Goal: Use online tool/utility: Utilize a website feature to perform a specific function

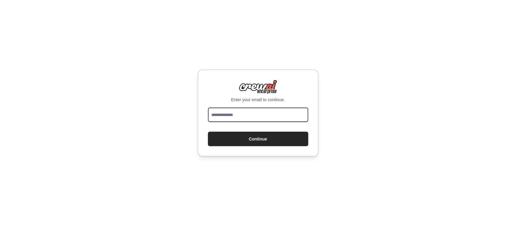
click at [268, 116] on input "email" at bounding box center [258, 115] width 100 height 15
type input "**********"
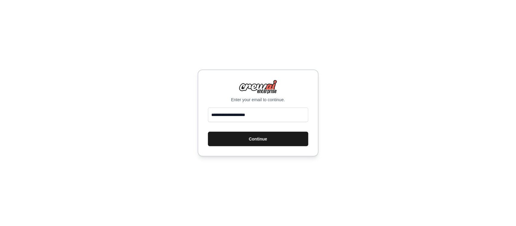
click at [259, 138] on button "Continue" at bounding box center [258, 139] width 100 height 15
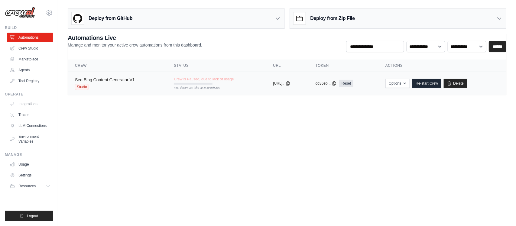
click at [108, 82] on link "Seo Blog Content Generator V1" at bounding box center [105, 79] width 60 height 5
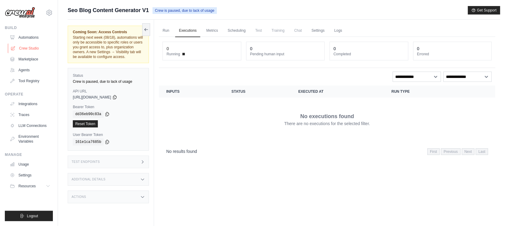
click at [27, 47] on link "Crew Studio" at bounding box center [31, 49] width 46 height 10
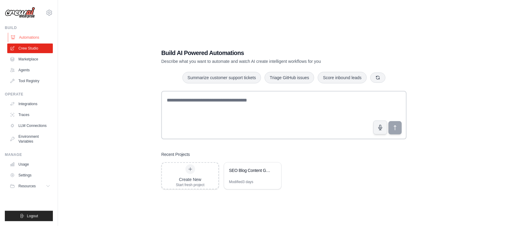
click at [28, 35] on link "Automations" at bounding box center [31, 38] width 46 height 10
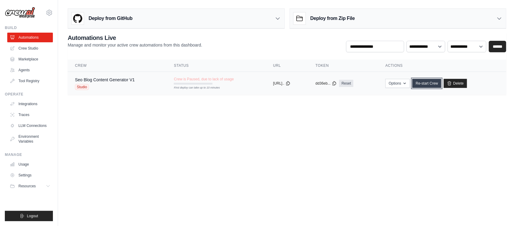
click at [429, 80] on link "Re-start Crew" at bounding box center [426, 83] width 29 height 9
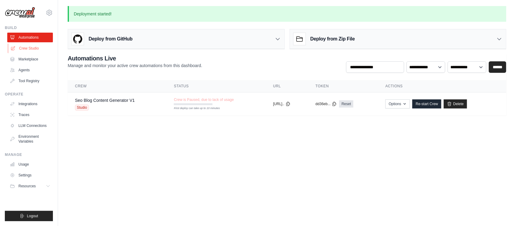
click at [28, 48] on link "Crew Studio" at bounding box center [31, 49] width 46 height 10
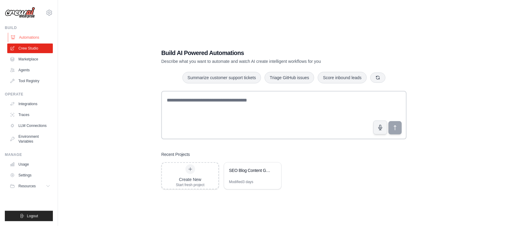
click at [35, 37] on link "Automations" at bounding box center [31, 38] width 46 height 10
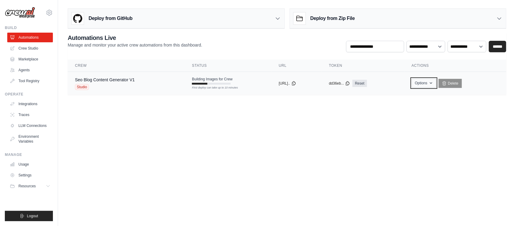
click at [431, 81] on button "Options" at bounding box center [424, 83] width 24 height 9
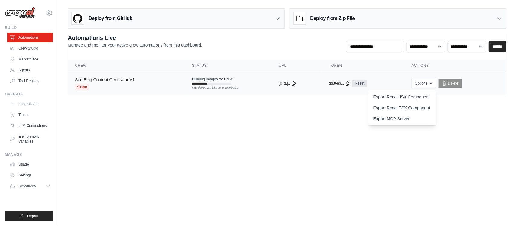
click at [112, 79] on link "Seo Blog Content Generator V1" at bounding box center [105, 79] width 60 height 5
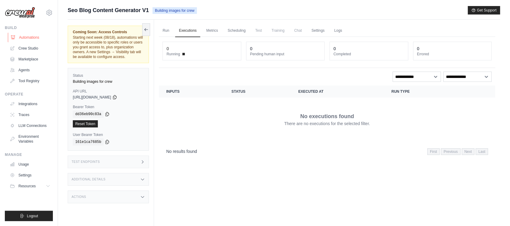
click at [32, 37] on link "Automations" at bounding box center [31, 38] width 46 height 10
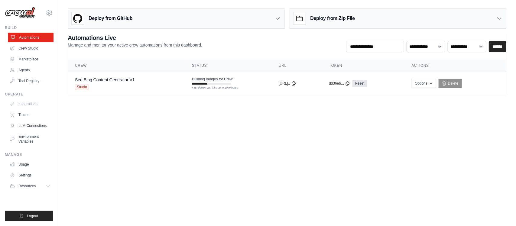
click at [37, 35] on link "Automations" at bounding box center [31, 38] width 46 height 10
click at [32, 48] on link "Crew Studio" at bounding box center [31, 49] width 46 height 10
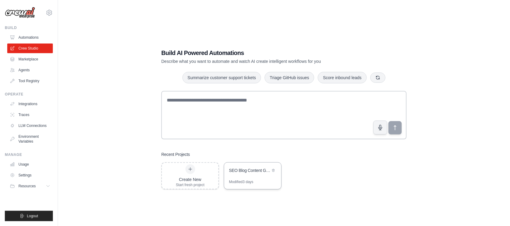
click at [247, 171] on div "SEO Blog Content Generator" at bounding box center [249, 170] width 41 height 6
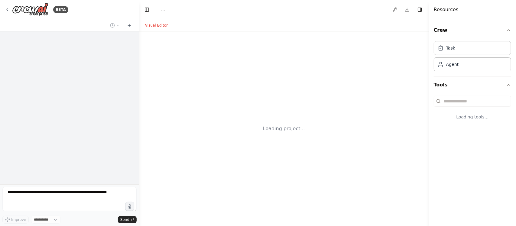
select select "****"
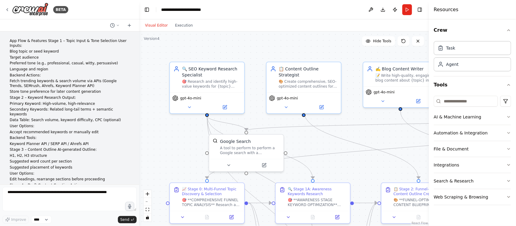
click at [137, 37] on div at bounding box center [138, 113] width 2 height 226
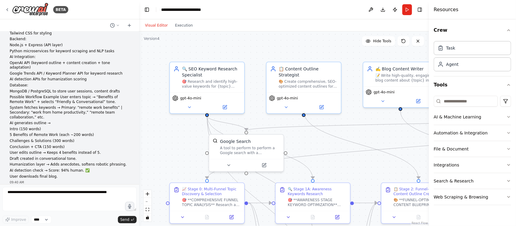
scroll to position [402, 0]
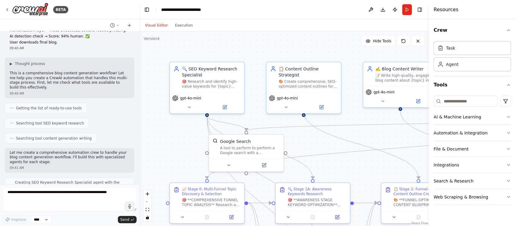
click at [137, 144] on div at bounding box center [138, 113] width 2 height 226
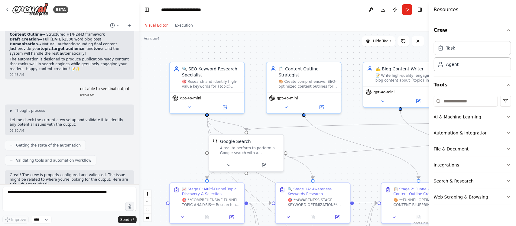
scroll to position [1475, 0]
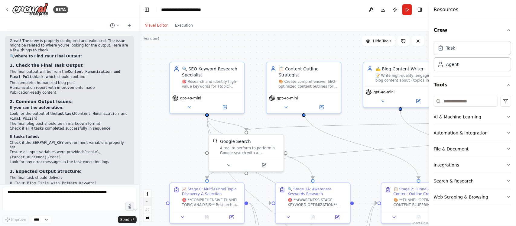
click at [147, 203] on button "zoom out" at bounding box center [148, 202] width 8 height 8
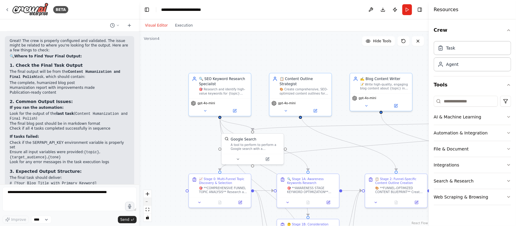
click at [147, 203] on button "zoom out" at bounding box center [148, 202] width 8 height 8
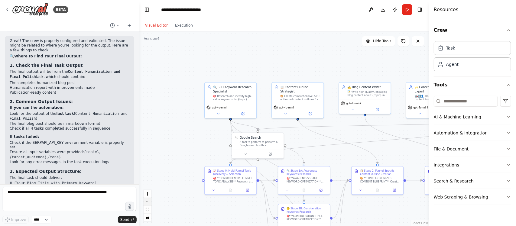
click at [147, 203] on button "zoom out" at bounding box center [148, 202] width 8 height 8
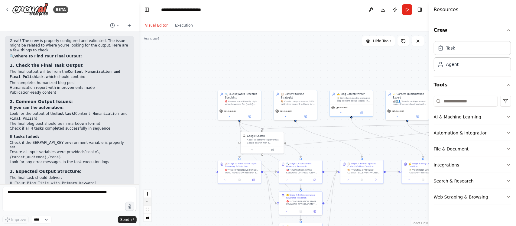
click at [147, 203] on button "zoom out" at bounding box center [148, 202] width 8 height 8
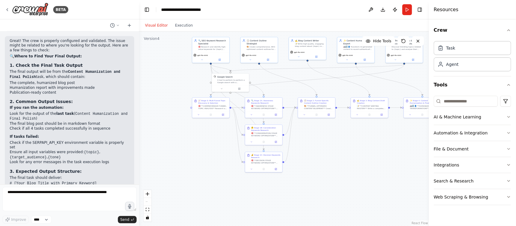
drag, startPoint x: 221, startPoint y: 209, endPoint x: 186, endPoint y: 150, distance: 68.1
click at [186, 150] on div ".deletable-edge-delete-btn { width: 20px; height: 20px; border: 0px solid #ffff…" at bounding box center [284, 128] width 290 height 195
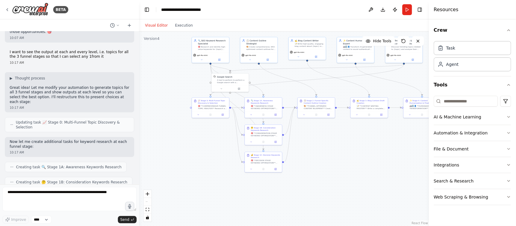
scroll to position [3665, 0]
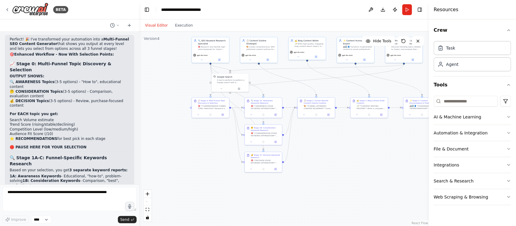
click at [133, 175] on div "App Flow & Features Stage 1 – Topic Input & Tone Selection User Inputs: Blog to…" at bounding box center [69, 107] width 139 height 153
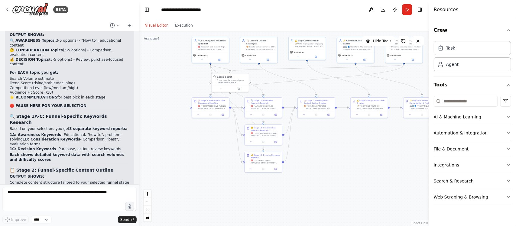
scroll to position [3711, 0]
